Goal: Check status

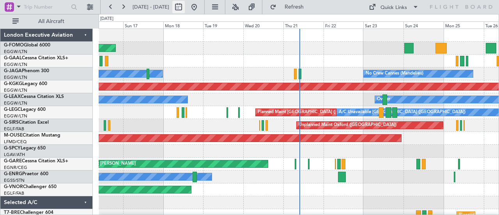
click at [185, 9] on button at bounding box center [178, 7] width 12 height 12
select select "8"
select select "2025"
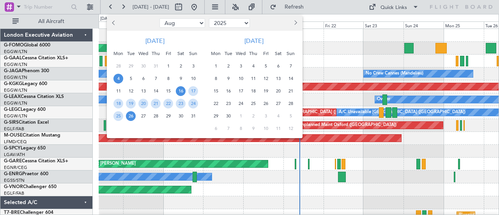
click at [116, 77] on span "4" at bounding box center [118, 79] width 10 height 10
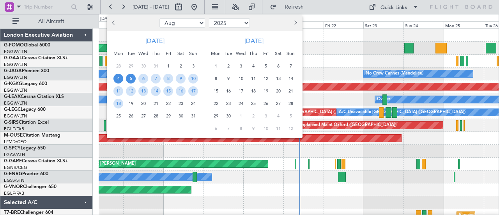
click at [129, 76] on span "5" at bounding box center [131, 79] width 10 height 10
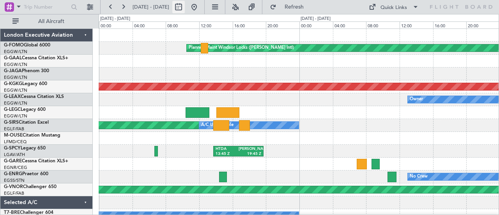
click at [185, 7] on button at bounding box center [178, 7] width 12 height 12
select select "8"
select select "2025"
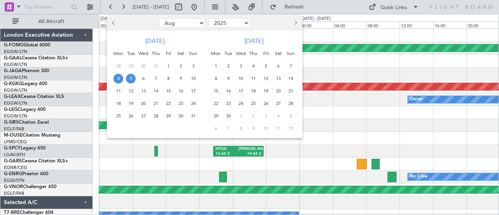
click at [155, 88] on span "14" at bounding box center [156, 91] width 10 height 10
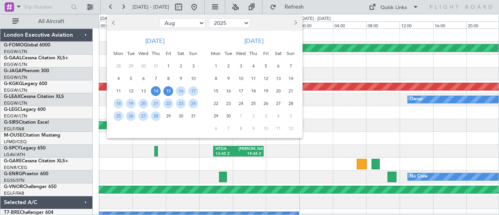
click at [165, 90] on span "15" at bounding box center [168, 91] width 10 height 10
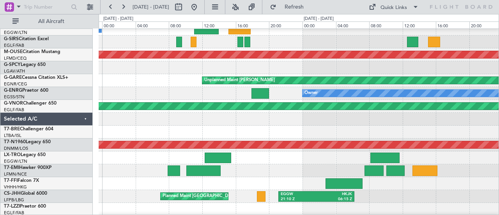
scroll to position [83, 0]
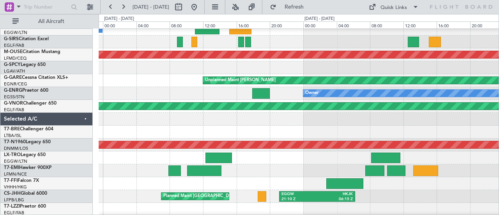
click at [141, 79] on div "Unplanned Maint [PERSON_NAME]" at bounding box center [299, 80] width 400 height 13
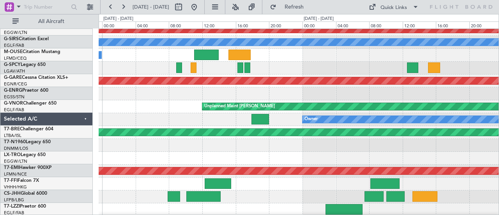
scroll to position [57, 0]
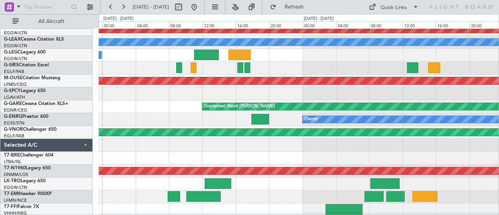
click at [168, 97] on div at bounding box center [299, 93] width 400 height 13
